Goal: Find contact information: Find contact information

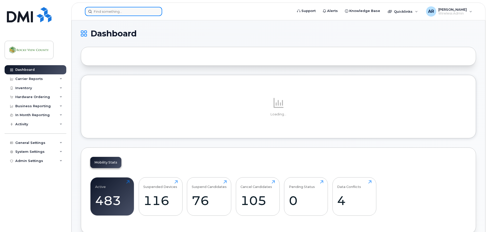
click at [99, 11] on input at bounding box center [123, 11] width 77 height 9
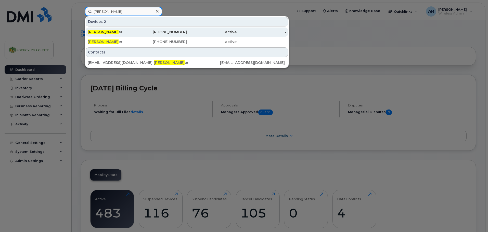
type input "tim butl"
click at [100, 32] on span "Tim Butl" at bounding box center [103, 32] width 31 height 5
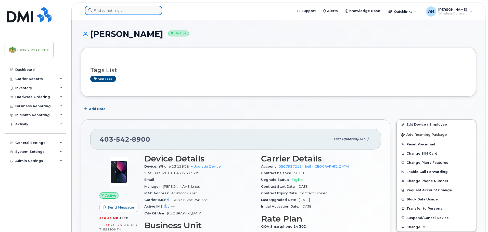
click at [117, 8] on input at bounding box center [123, 10] width 77 height 9
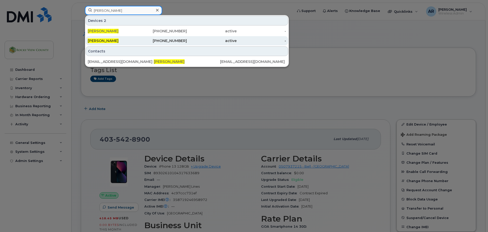
type input "[PERSON_NAME]"
click at [108, 38] on div "[PERSON_NAME]" at bounding box center [113, 40] width 50 height 9
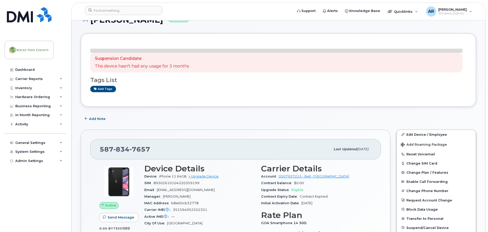
scroll to position [51, 0]
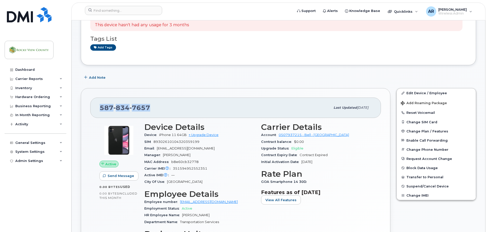
drag, startPoint x: 150, startPoint y: 108, endPoint x: 92, endPoint y: 105, distance: 58.2
click at [92, 105] on div "[PHONE_NUMBER] Last updated [DATE]" at bounding box center [235, 108] width 291 height 20
copy span "[PHONE_NUMBER]"
